Goal: Information Seeking & Learning: Learn about a topic

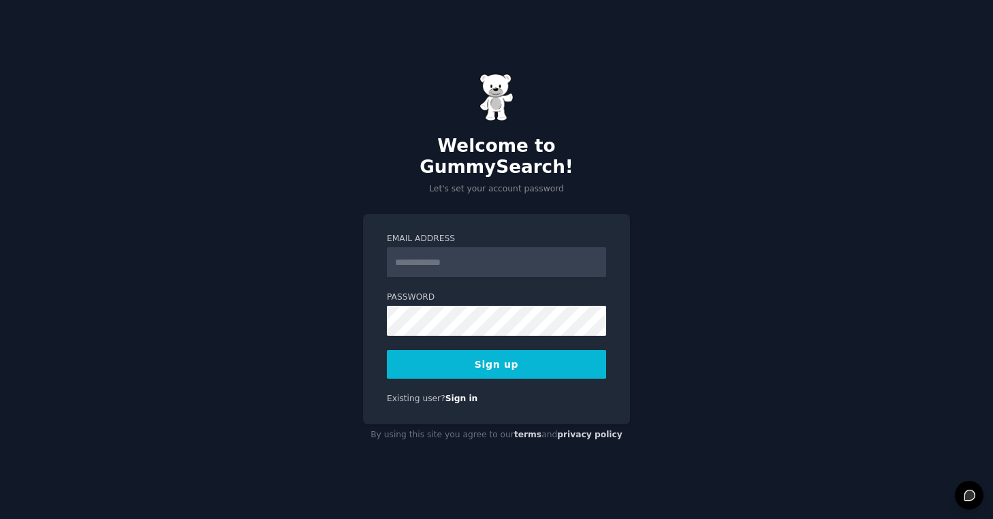
click at [419, 254] on input "Email Address" at bounding box center [496, 262] width 219 height 30
type input "**********"
click at [496, 353] on button "Sign up" at bounding box center [496, 364] width 219 height 29
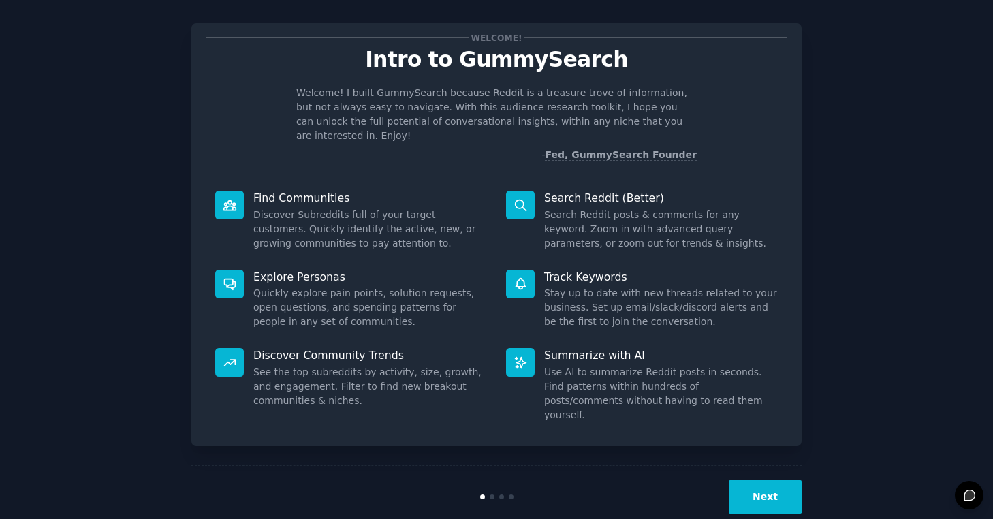
scroll to position [14, 0]
click at [757, 481] on button "Next" at bounding box center [765, 497] width 73 height 33
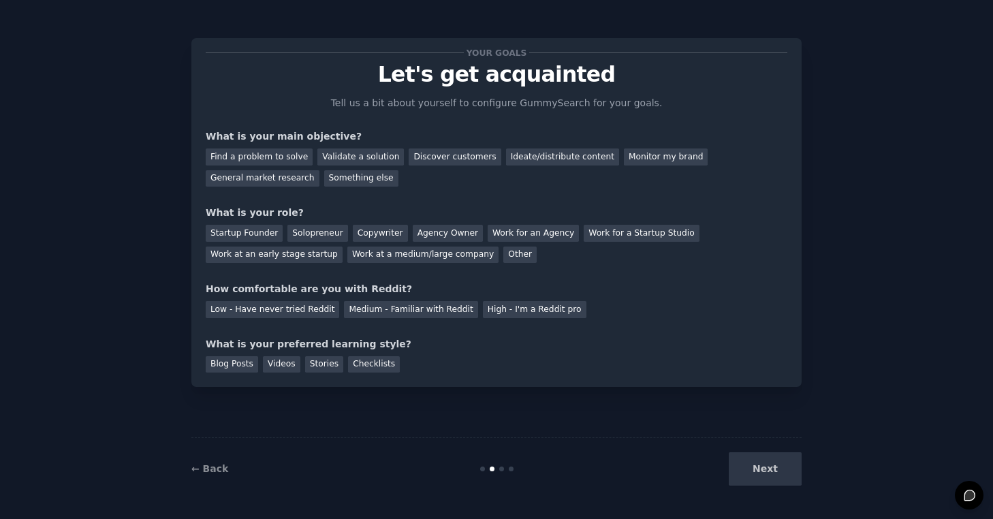
click at [757, 472] on div "Next" at bounding box center [700, 468] width 204 height 33
click at [771, 468] on div "Next" at bounding box center [700, 468] width 204 height 33
click at [787, 411] on div "Your goals Let's get acquainted Tell us a bit about yourself to configure Gummy…" at bounding box center [496, 259] width 610 height 481
click at [770, 466] on div "Next" at bounding box center [700, 468] width 204 height 33
click at [324, 176] on div "Something else" at bounding box center [361, 178] width 74 height 17
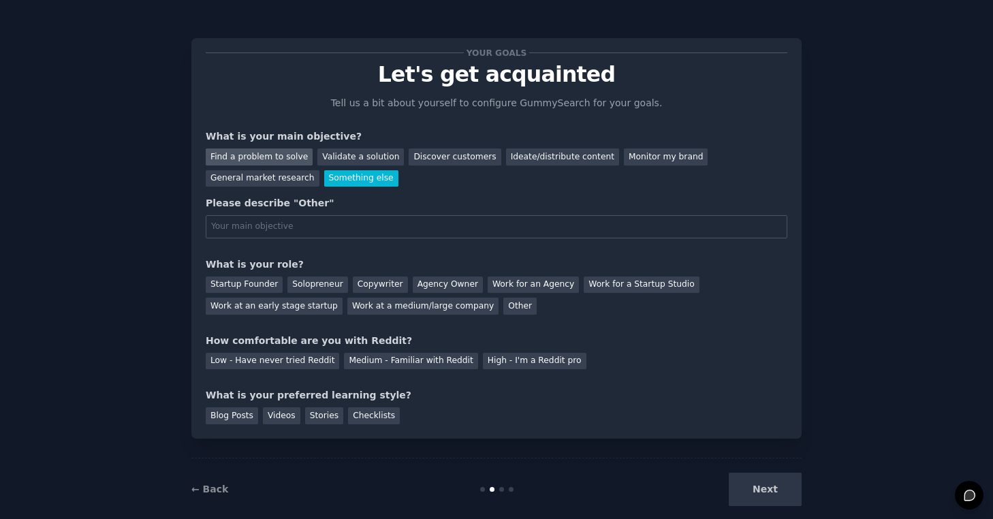
click at [281, 150] on div "Find a problem to solve" at bounding box center [259, 156] width 107 height 17
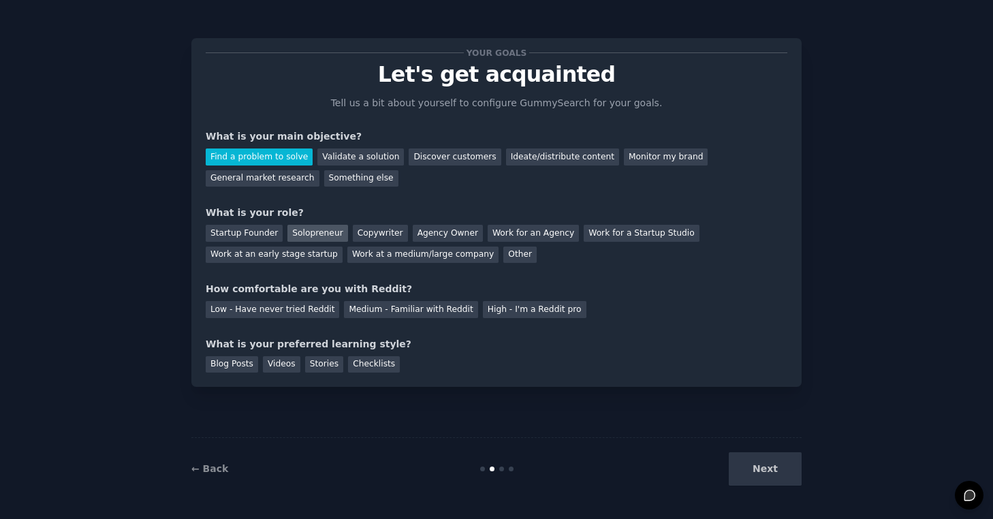
click at [326, 232] on div "Solopreneur" at bounding box center [317, 233] width 60 height 17
click at [364, 304] on div "Medium - Familiar with Reddit" at bounding box center [410, 309] width 133 height 17
click at [374, 364] on div "Checklists" at bounding box center [374, 364] width 52 height 17
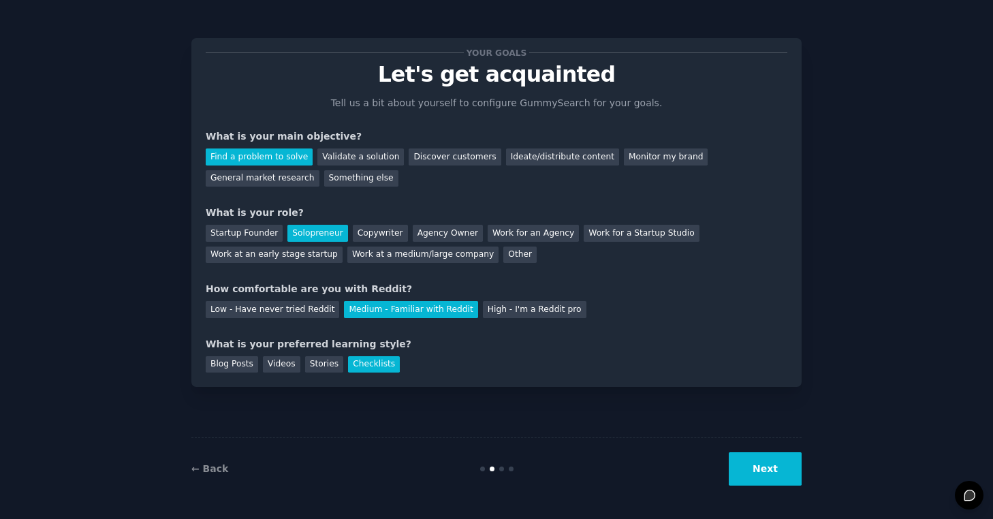
click at [747, 464] on button "Next" at bounding box center [765, 468] width 73 height 33
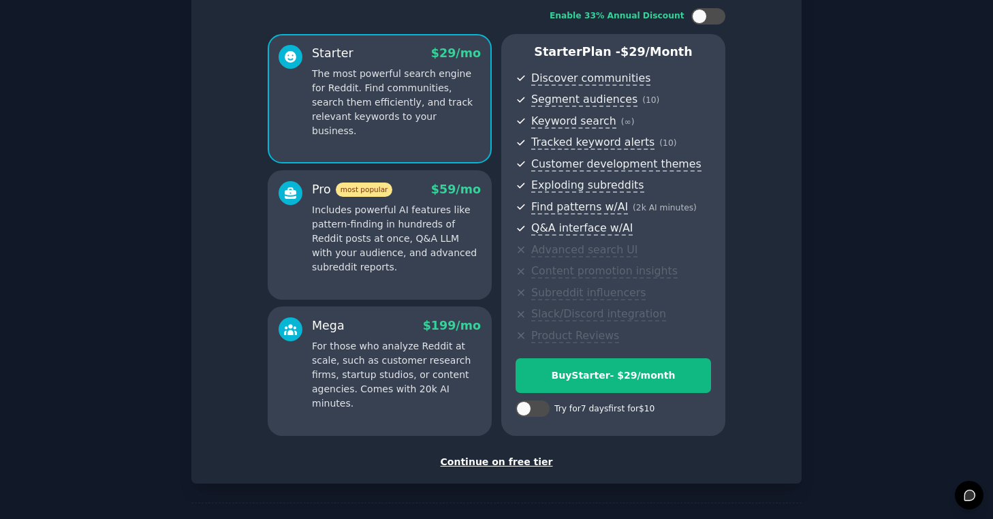
scroll to position [89, 0]
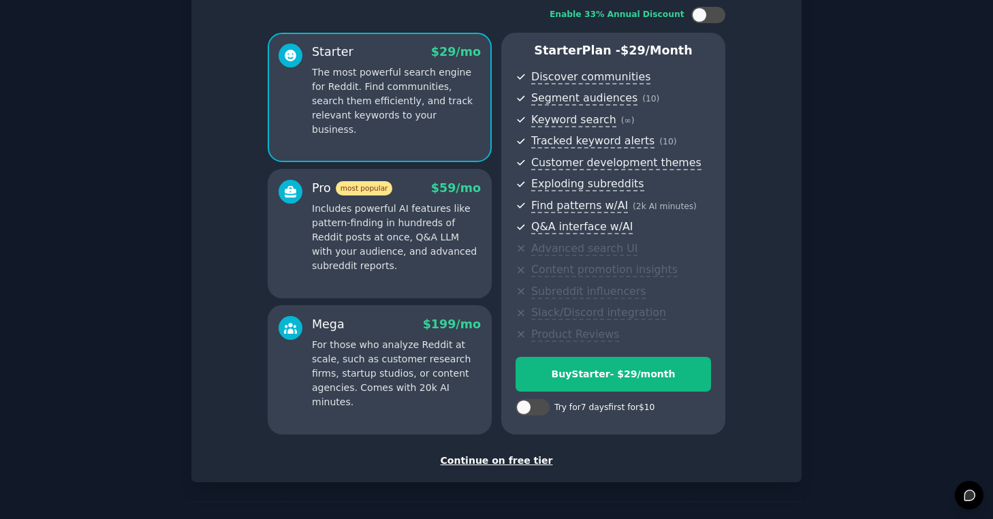
click at [492, 462] on div "Continue on free tier" at bounding box center [497, 460] width 582 height 14
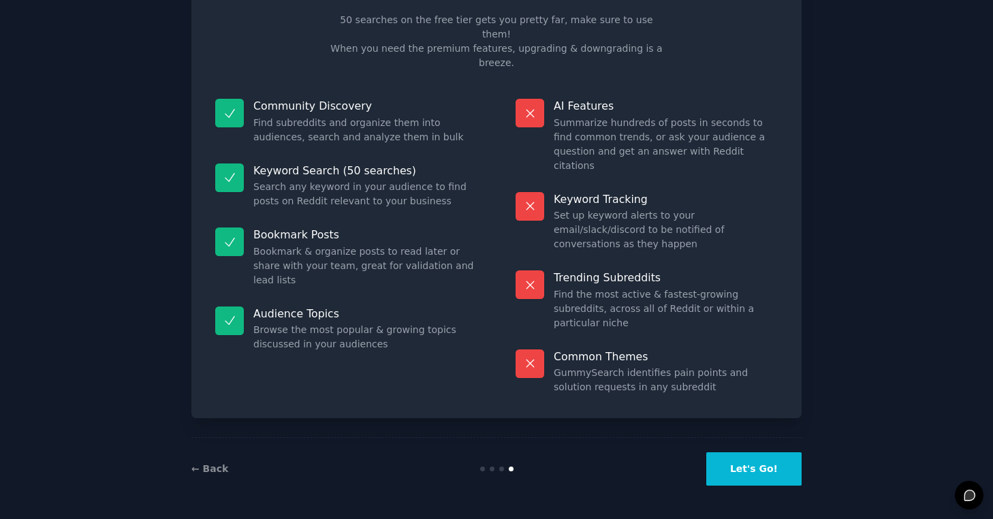
scroll to position [12, 0]
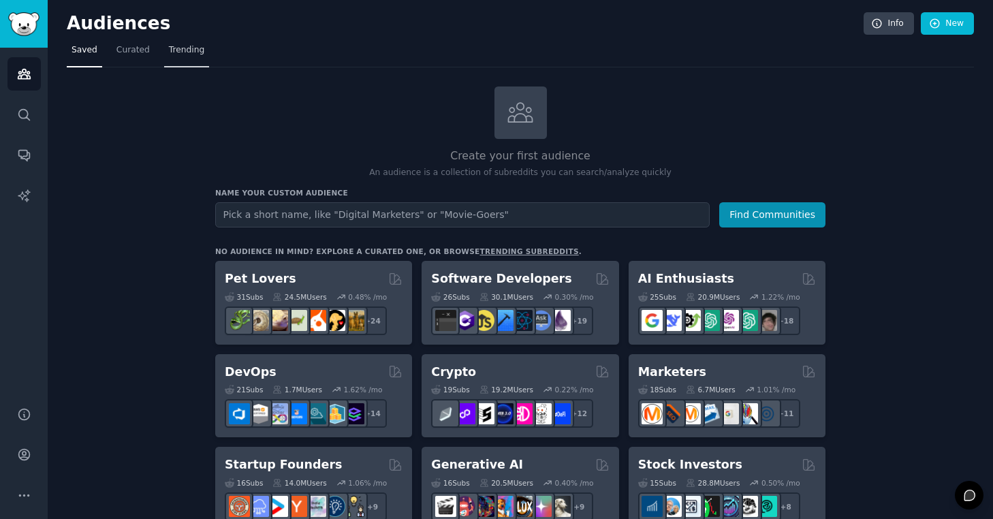
click at [174, 54] on span "Trending" at bounding box center [186, 50] width 35 height 12
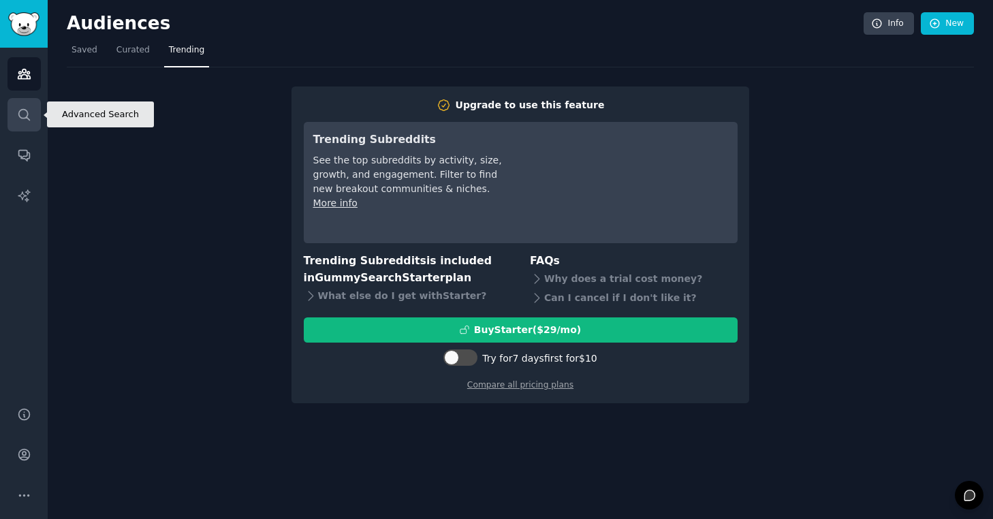
click at [28, 111] on icon "Sidebar" at bounding box center [24, 115] width 14 height 14
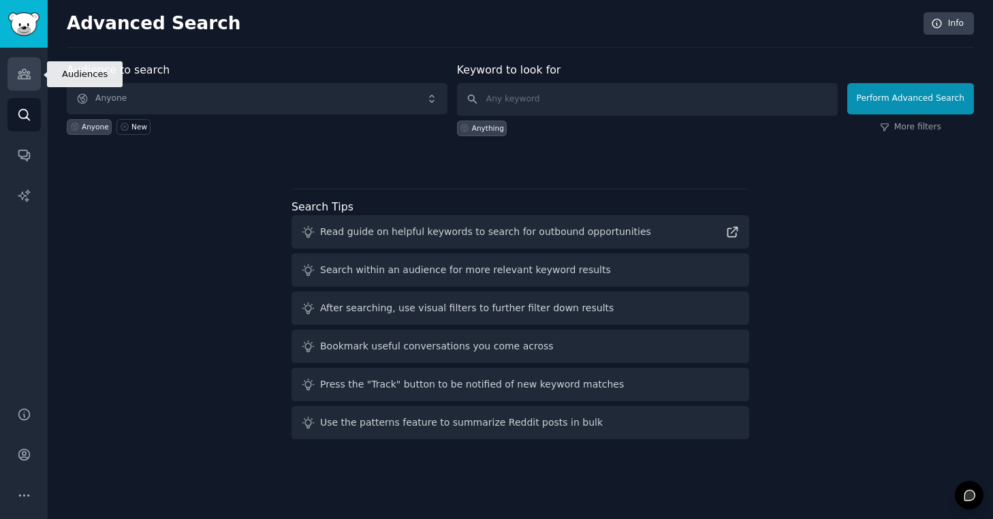
click at [35, 70] on link "Audiences" at bounding box center [23, 73] width 33 height 33
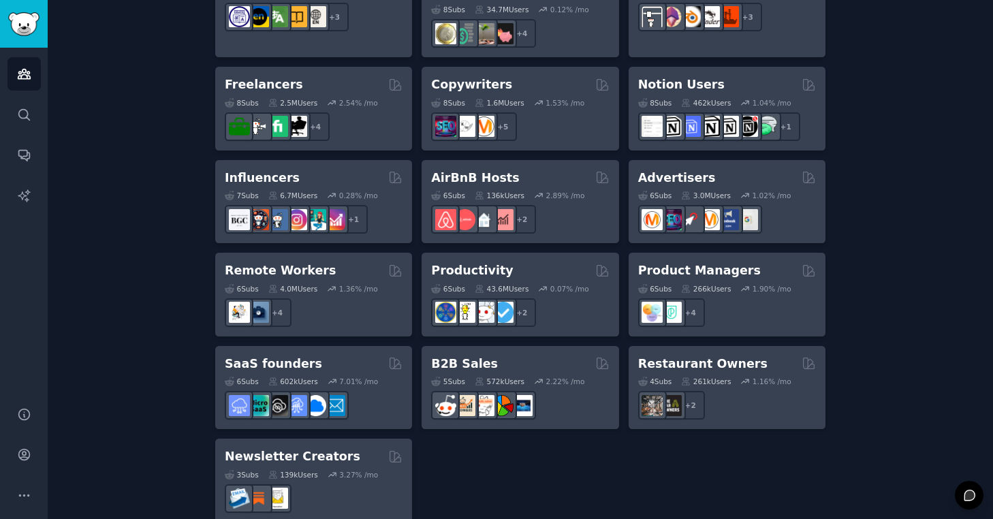
scroll to position [1047, 0]
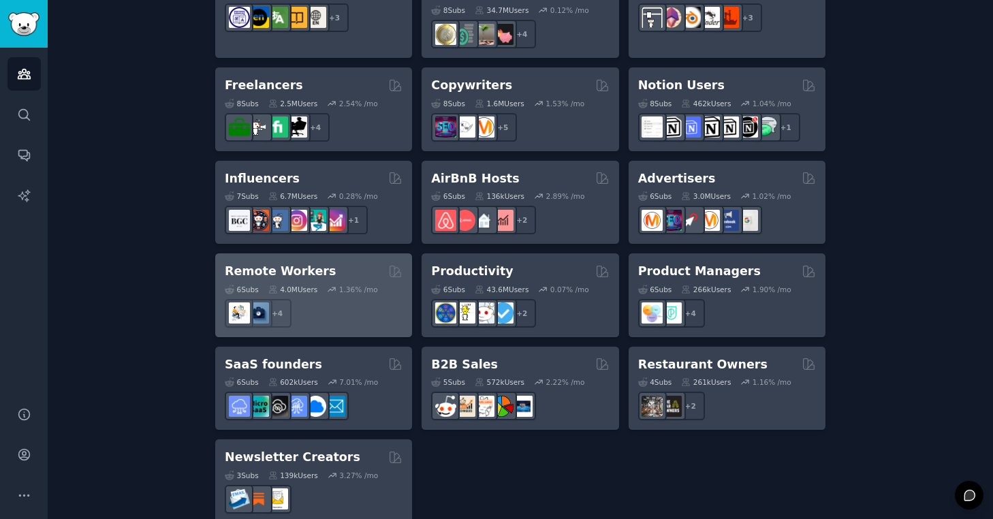
click at [347, 263] on div "Remote Workers" at bounding box center [314, 271] width 178 height 17
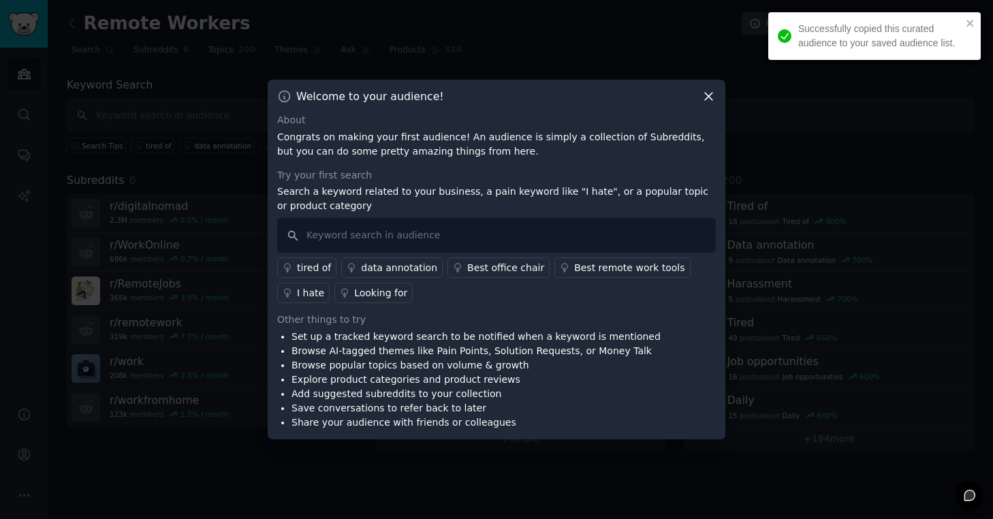
click at [712, 97] on icon at bounding box center [708, 96] width 14 height 14
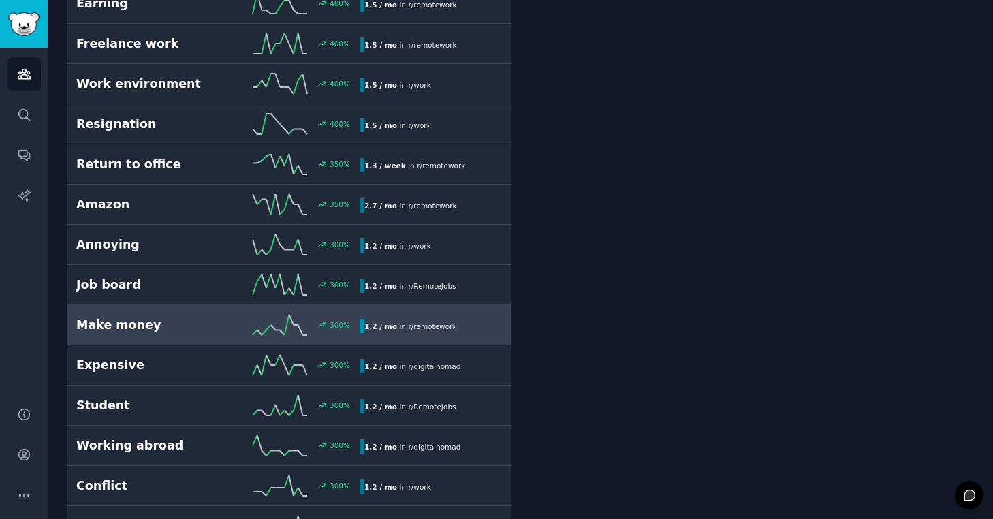
scroll to position [503, 0]
